Goal: Information Seeking & Learning: Learn about a topic

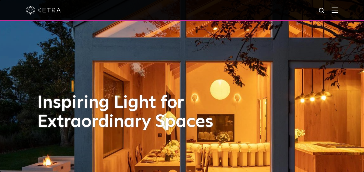
click at [337, 13] on img at bounding box center [334, 9] width 6 height 5
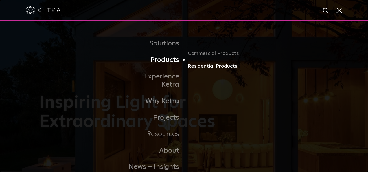
click at [205, 65] on link "Residential Products" at bounding box center [216, 66] width 56 height 8
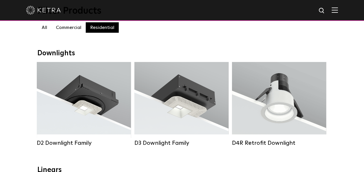
scroll to position [66, 0]
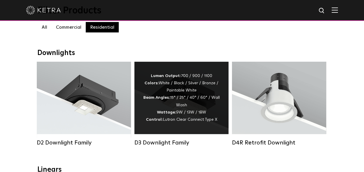
click at [149, 85] on strong "Colors:" at bounding box center [151, 83] width 14 height 4
